Goal: Find contact information: Find contact information

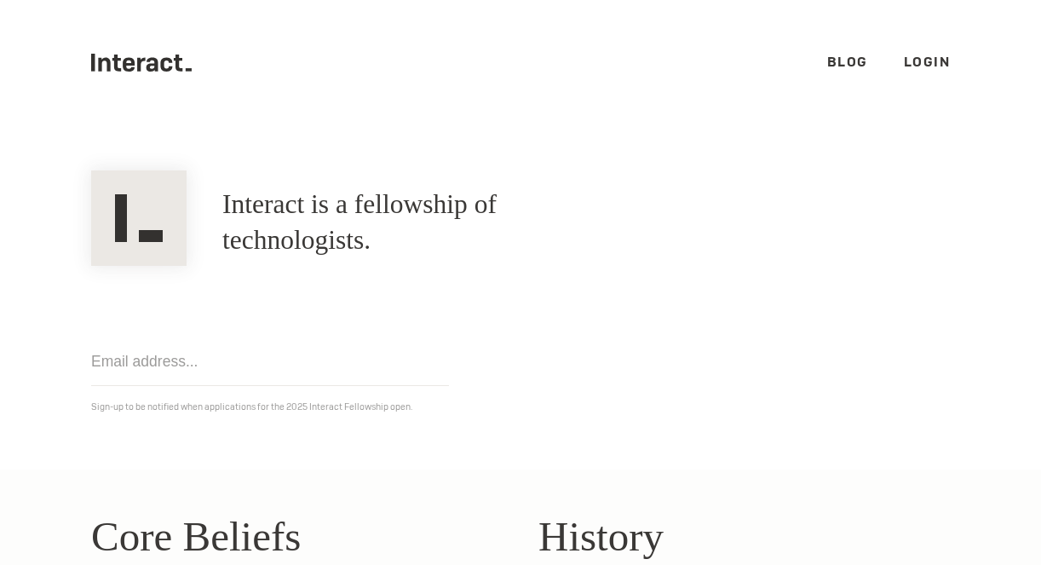
click at [924, 62] on link "Login" at bounding box center [927, 62] width 47 height 18
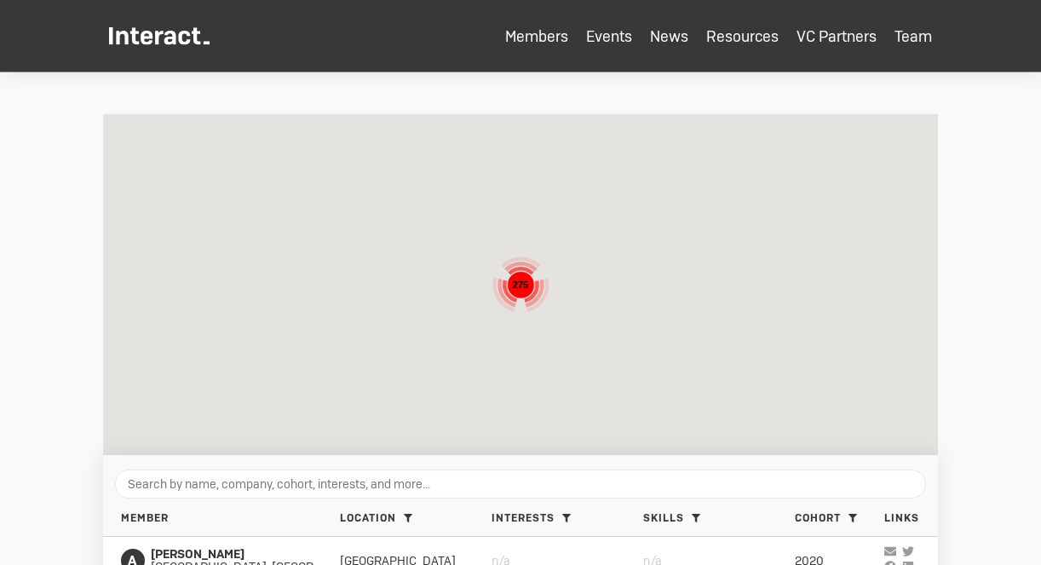
scroll to position [273, 0]
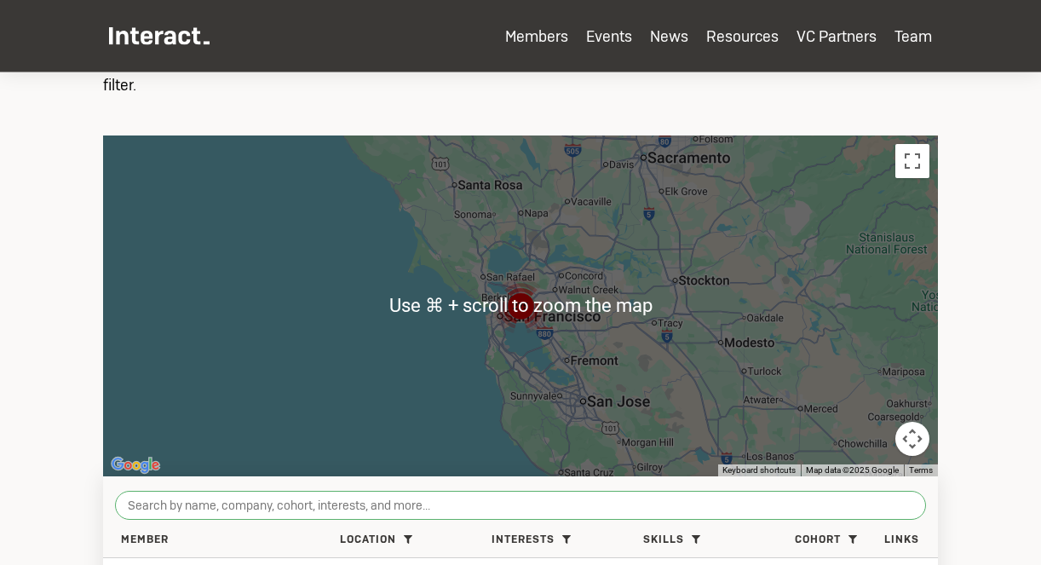
click at [390, 504] on input "search" at bounding box center [520, 505] width 811 height 29
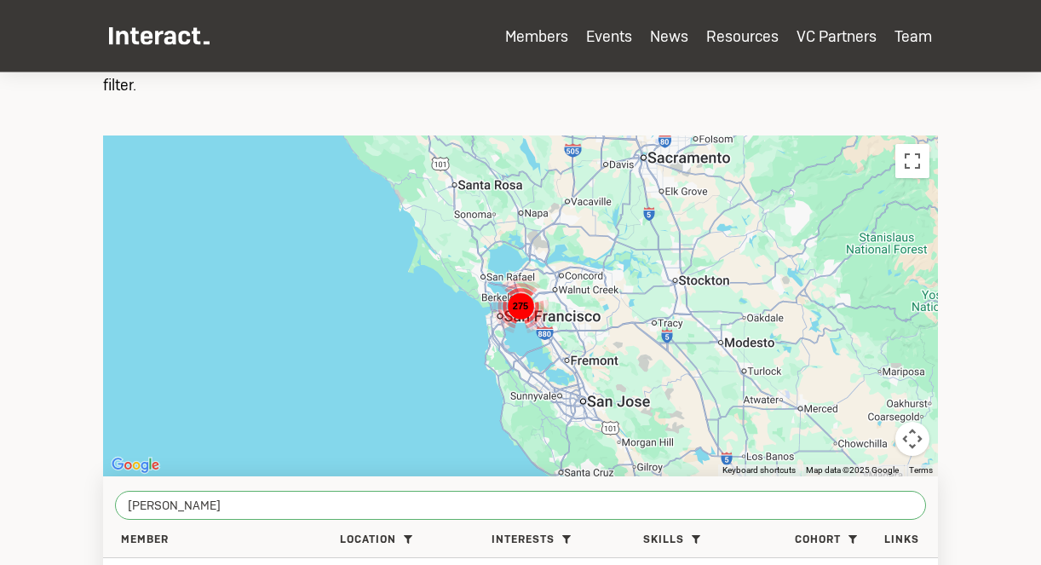
type input "luke harries"
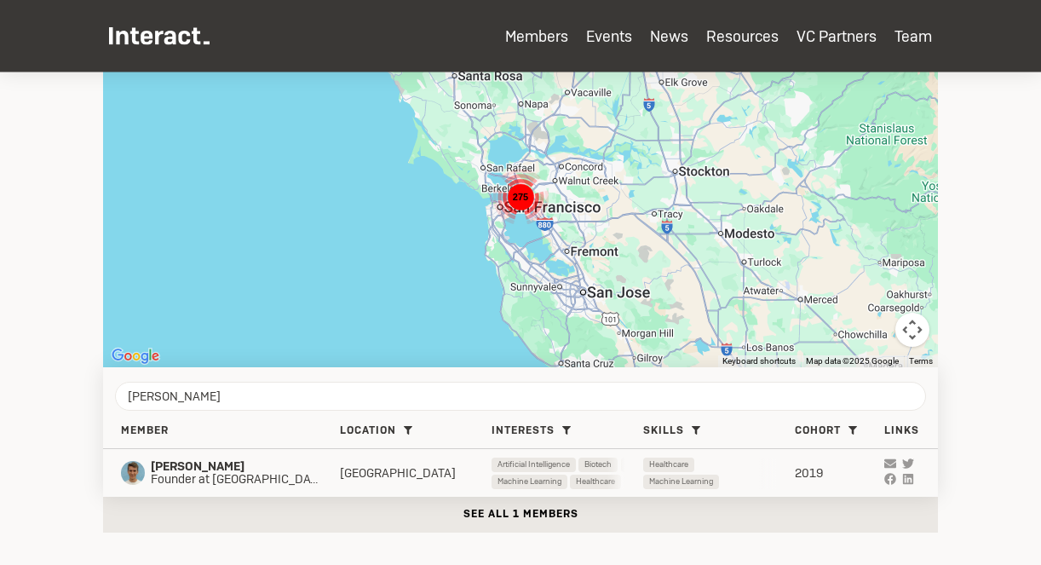
click at [346, 481] on div "Luke Harries Founder at Fella London Artificial Intelligence Biotech Genetics P…" at bounding box center [520, 473] width 835 height 48
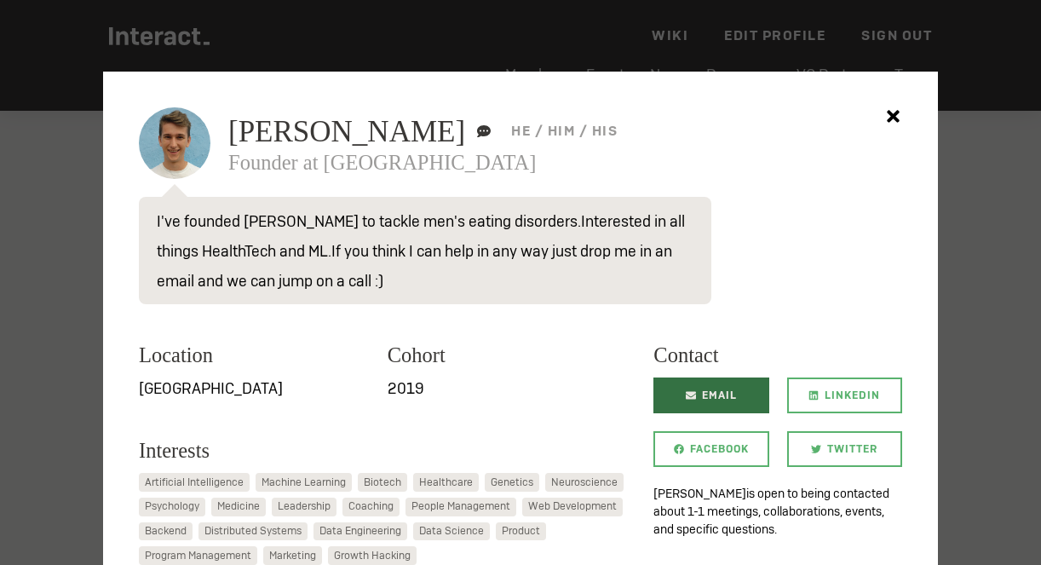
click at [725, 394] on span "Email" at bounding box center [719, 395] width 35 height 36
